Goal: Information Seeking & Learning: Learn about a topic

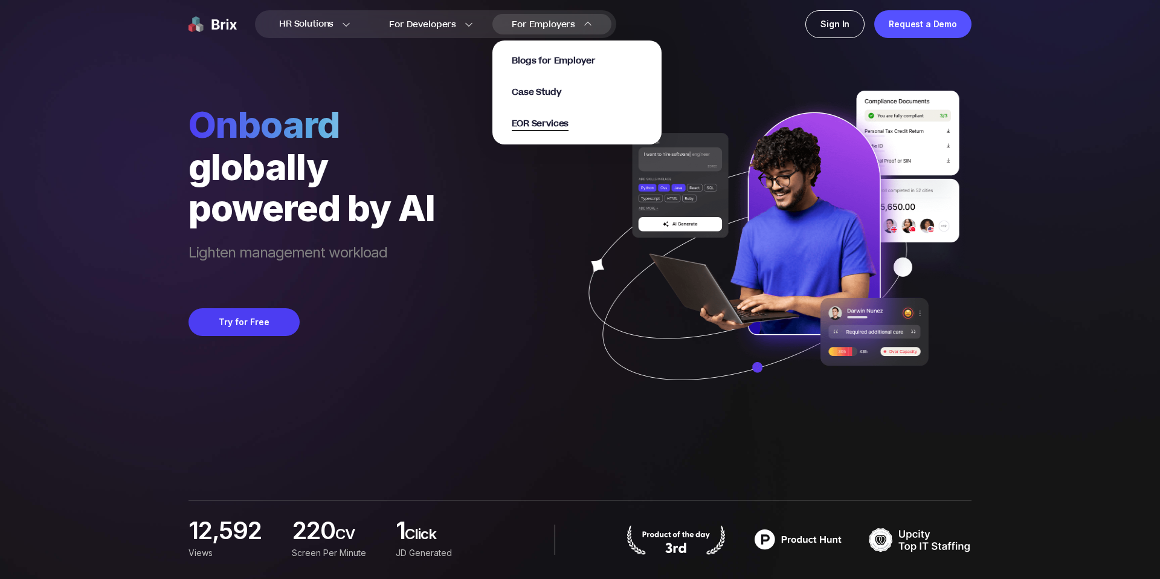
click at [524, 127] on span "EOR Services" at bounding box center [540, 124] width 57 height 14
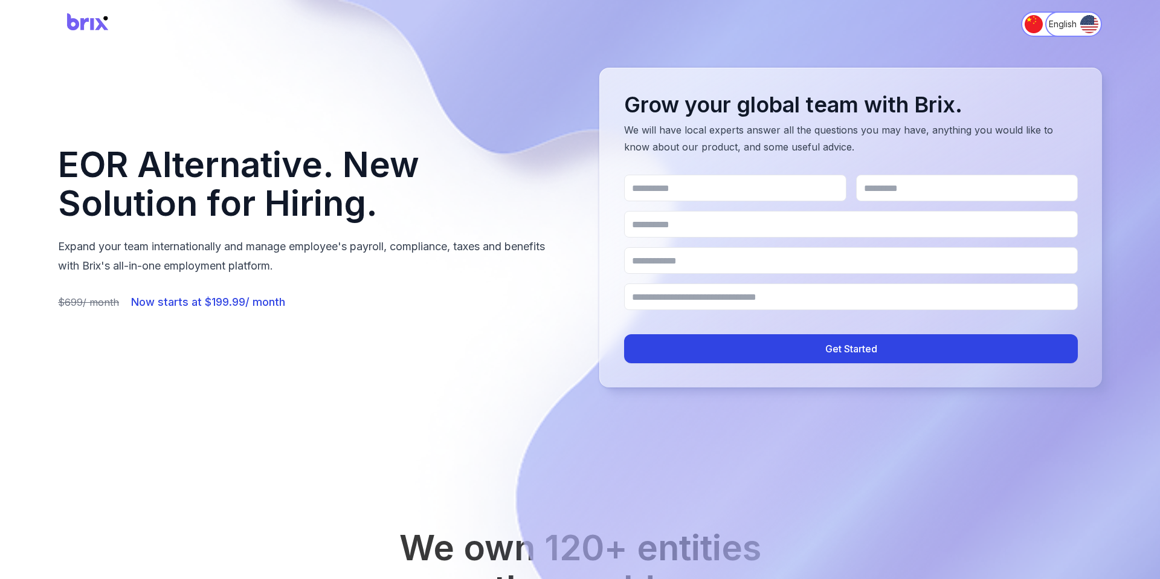
click at [517, 150] on h1 "EOR Alternative. New Solution for Hiring." at bounding box center [309, 184] width 503 height 77
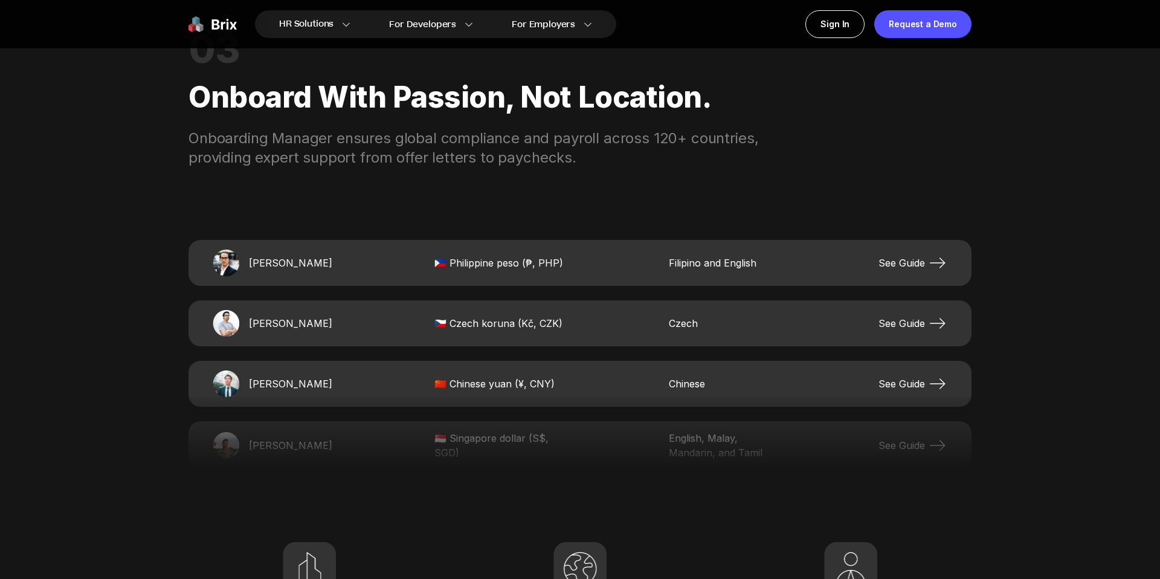
scroll to position [2510, 0]
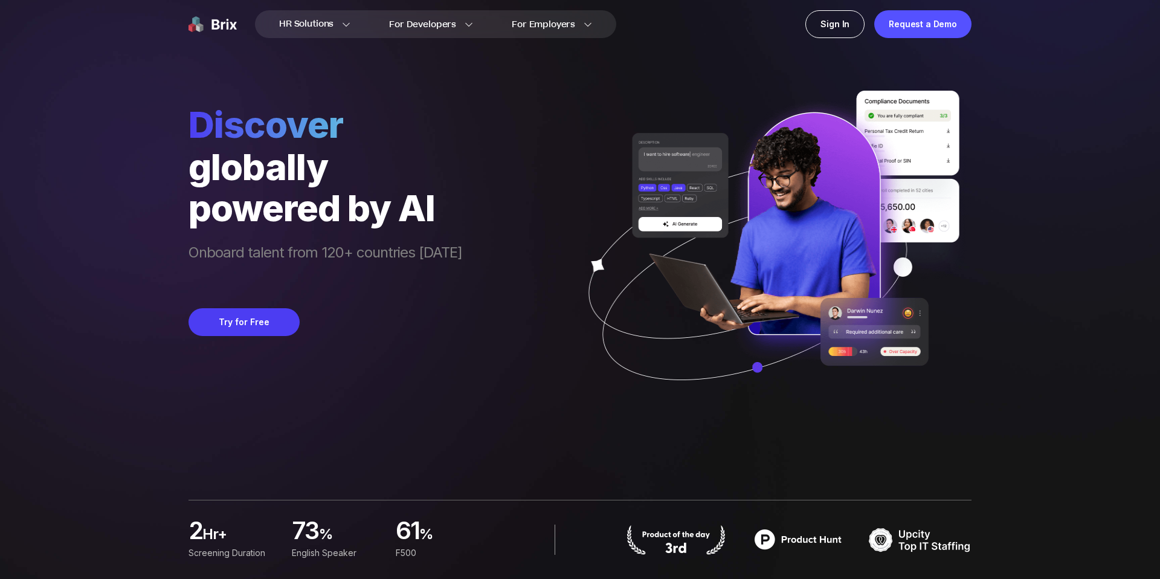
click at [78, 193] on div "HR Solutions HR Solutions Recruiter HR Assistant Global Talent Network Onboardi…" at bounding box center [580, 289] width 1102 height 579
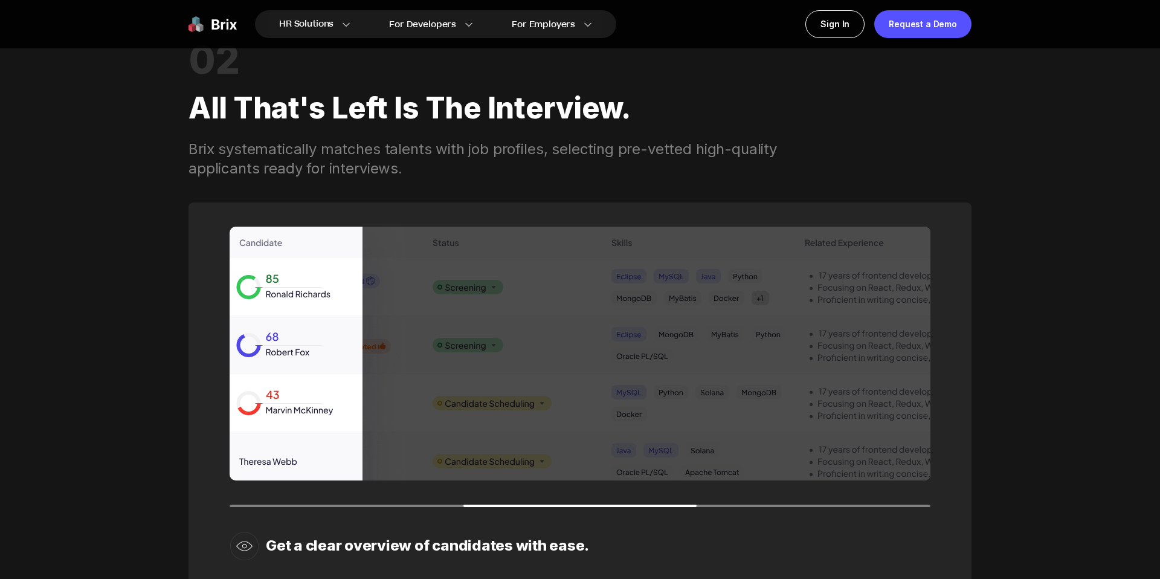
scroll to position [1678, 0]
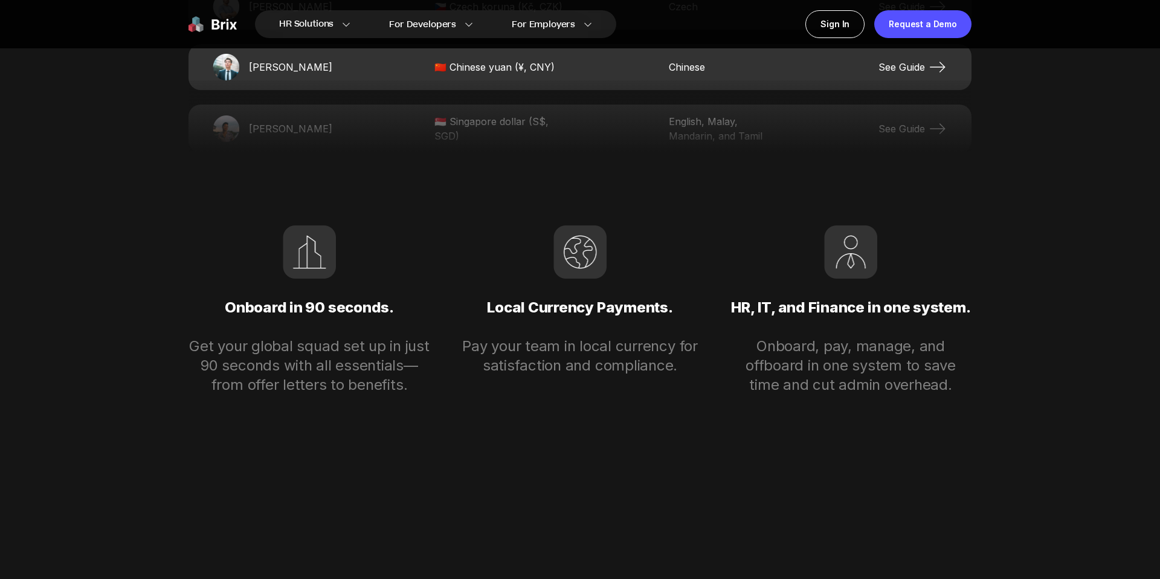
scroll to position [2845, 0]
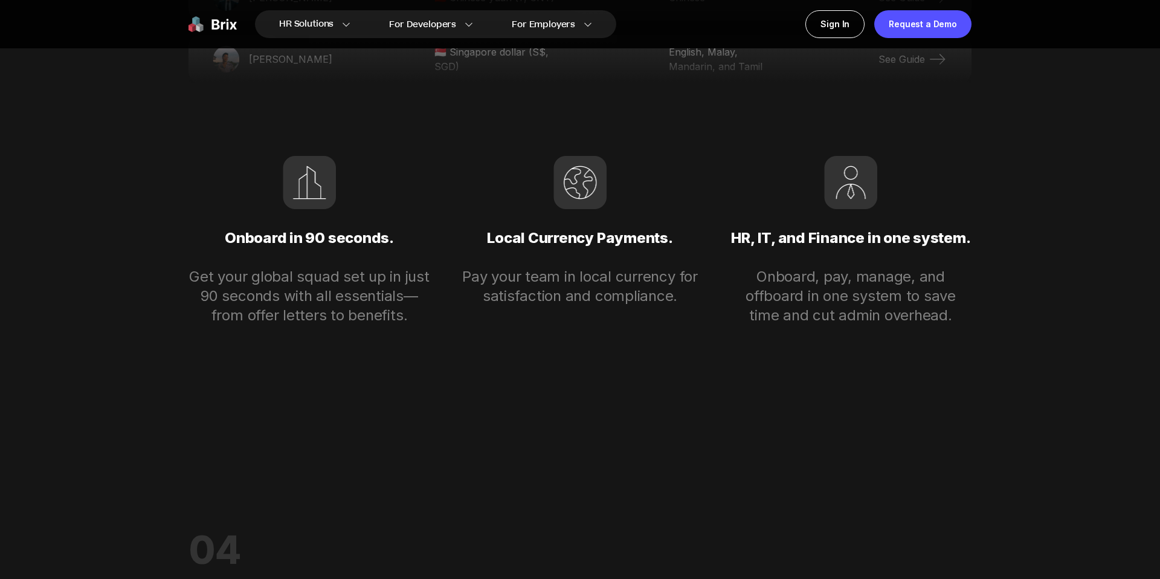
click at [47, 253] on div "HR Solutions HR Solutions Recruiter HR Assistant Global Talent Network Onboardi…" at bounding box center [580, 538] width 1160 height 6767
click at [42, 289] on div "HR Solutions HR Solutions Recruiter HR Assistant Global Talent Network Onboardi…" at bounding box center [580, 538] width 1160 height 6767
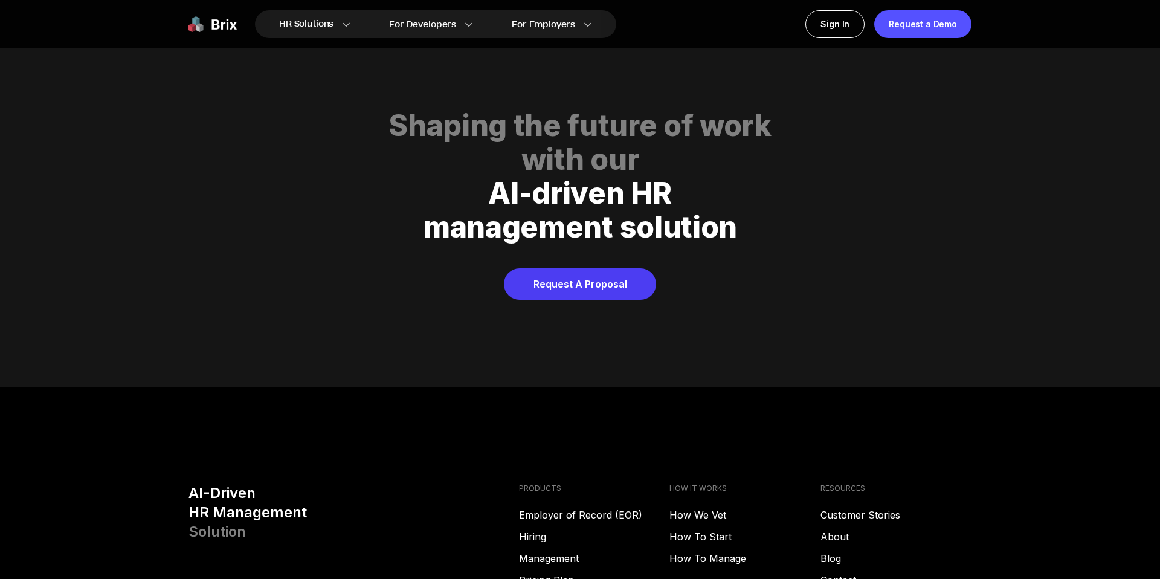
scroll to position [6036, 0]
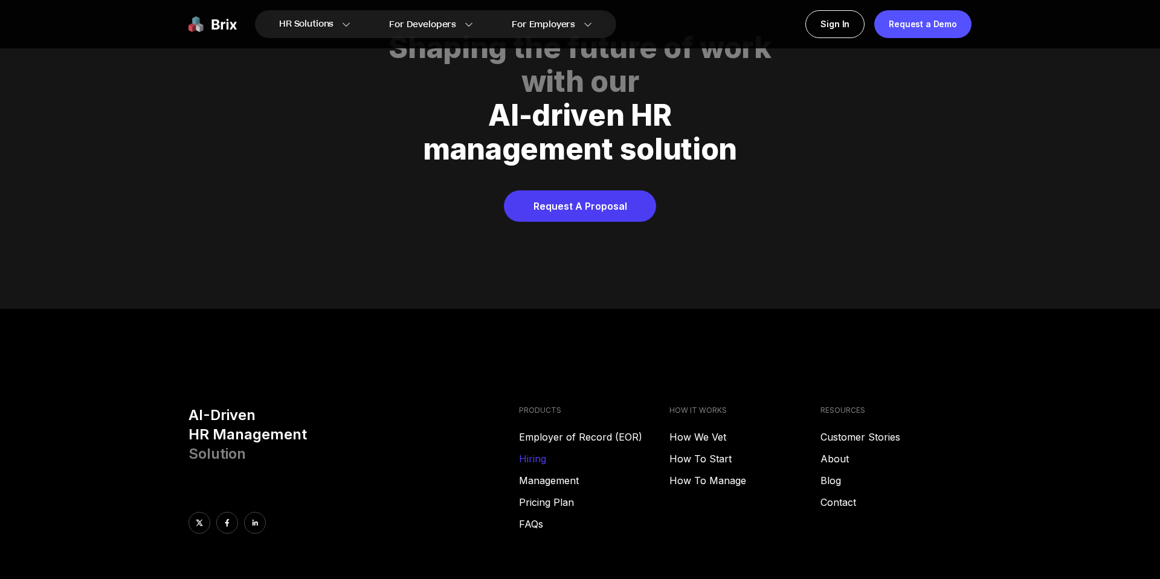
click at [532, 451] on link "Hiring" at bounding box center [594, 458] width 151 height 14
click at [546, 495] on link "Pricing Plan" at bounding box center [594, 502] width 151 height 14
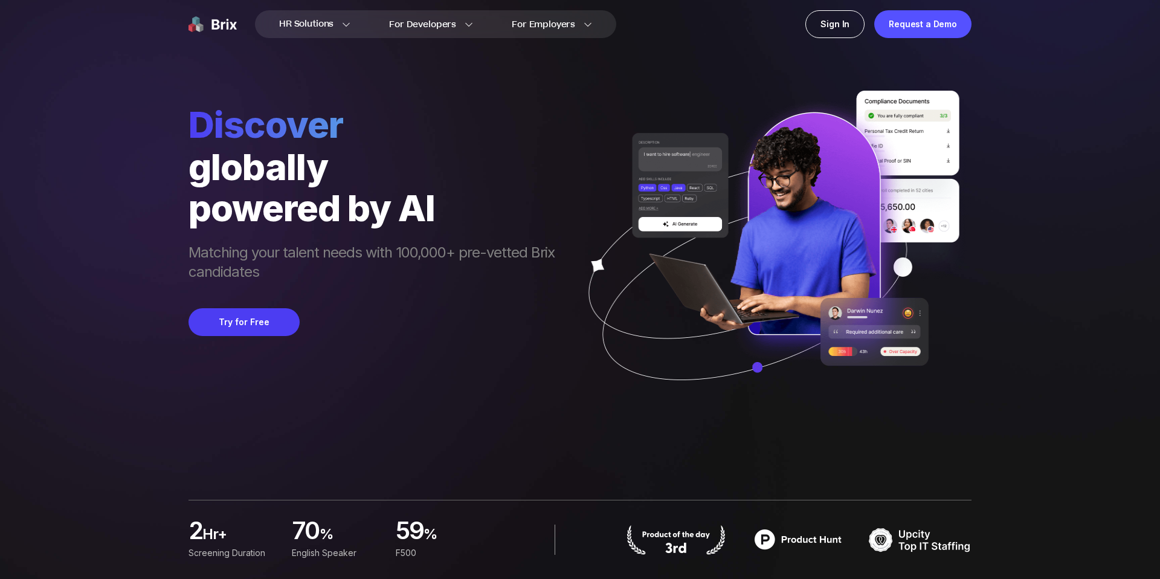
click at [108, 80] on div "HR Solutions HR Solutions Recruiter HR Assistant Global Talent Network Onboardi…" at bounding box center [580, 289] width 1102 height 579
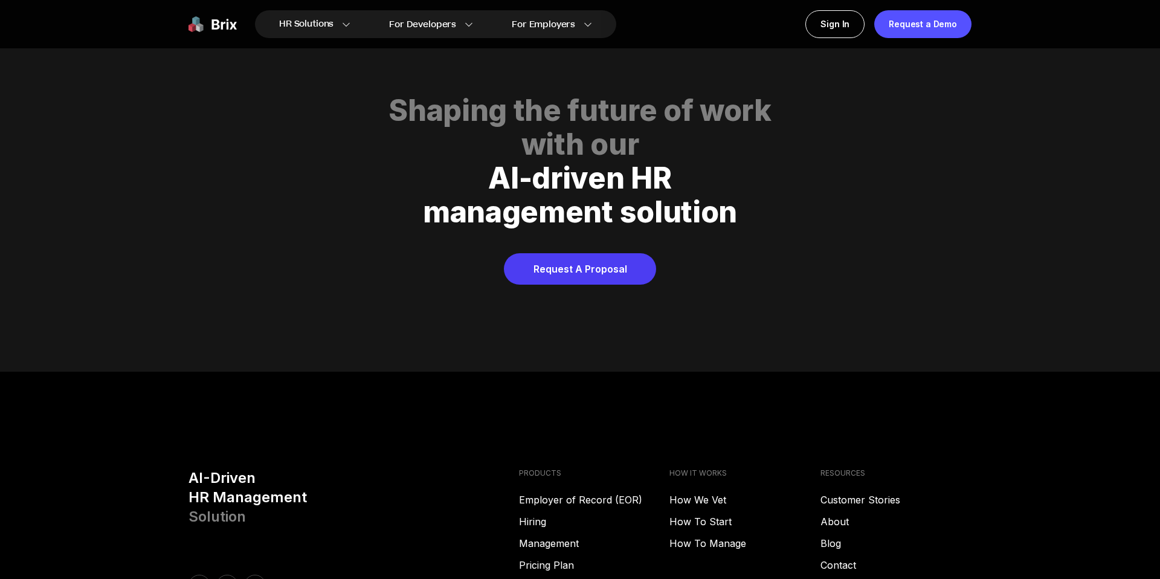
scroll to position [6172, 0]
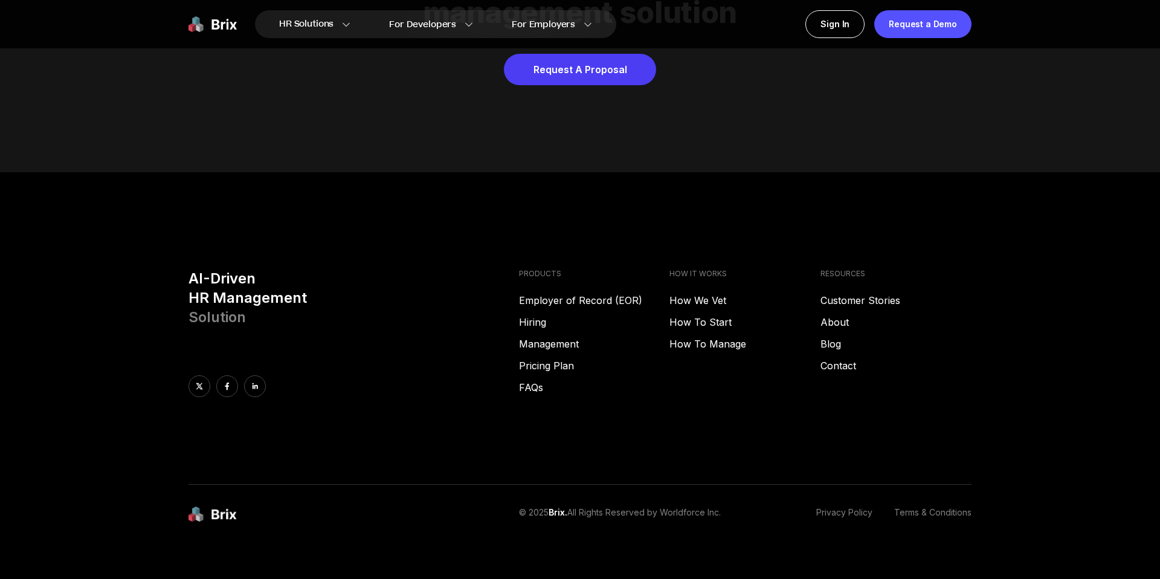
click at [674, 412] on div "AI-Driven HR Management Solution PRODUCTS Employer of Record (EOR) Hiring Manag…" at bounding box center [580, 377] width 870 height 216
click at [712, 293] on link "How We Vet" at bounding box center [744, 300] width 151 height 14
